Goal: Task Accomplishment & Management: Complete application form

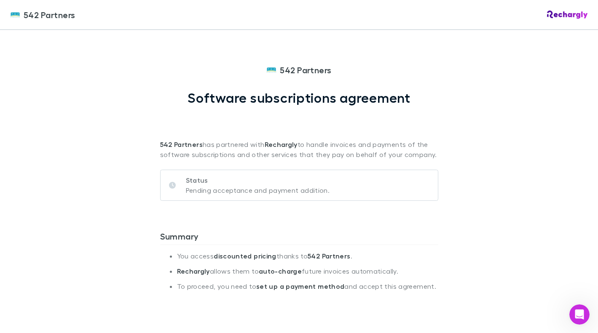
click at [281, 204] on div "Status Pending acceptance and payment addition." at bounding box center [299, 189] width 278 height 58
click at [281, 198] on div "Status Pending acceptance and payment addition." at bounding box center [299, 185] width 278 height 31
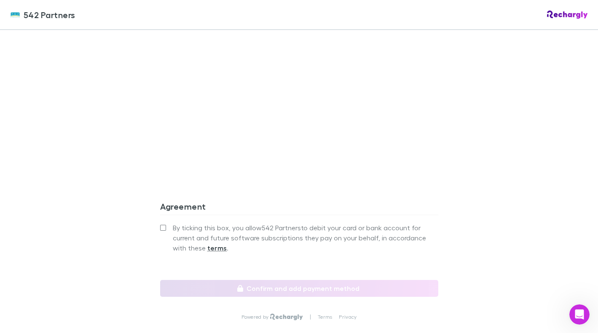
scroll to position [695, 0]
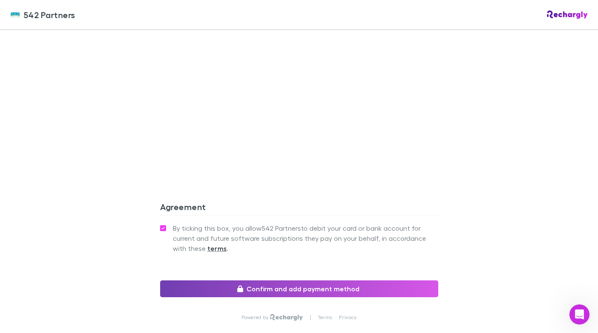
click at [285, 281] on button "Confirm and add payment method" at bounding box center [299, 289] width 278 height 17
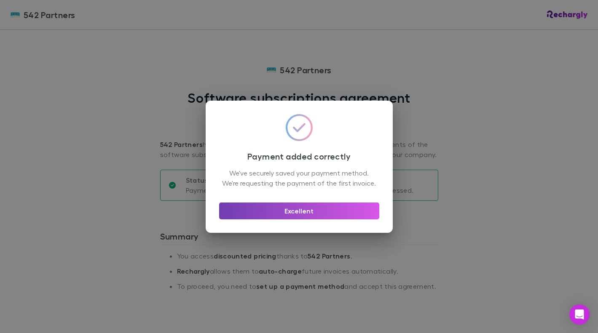
click at [291, 219] on button "Excellent" at bounding box center [299, 211] width 160 height 17
